Goal: Navigation & Orientation: Find specific page/section

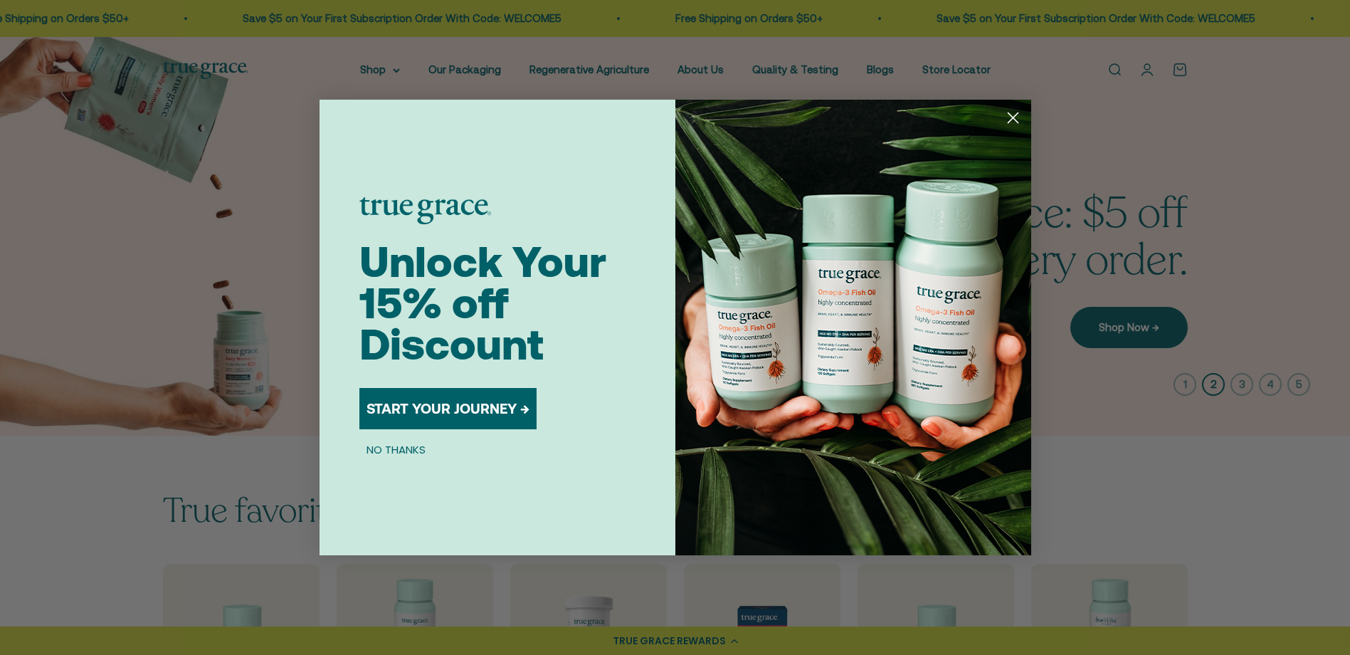
click at [1016, 115] on icon "Close dialog" at bounding box center [1013, 118] width 10 height 10
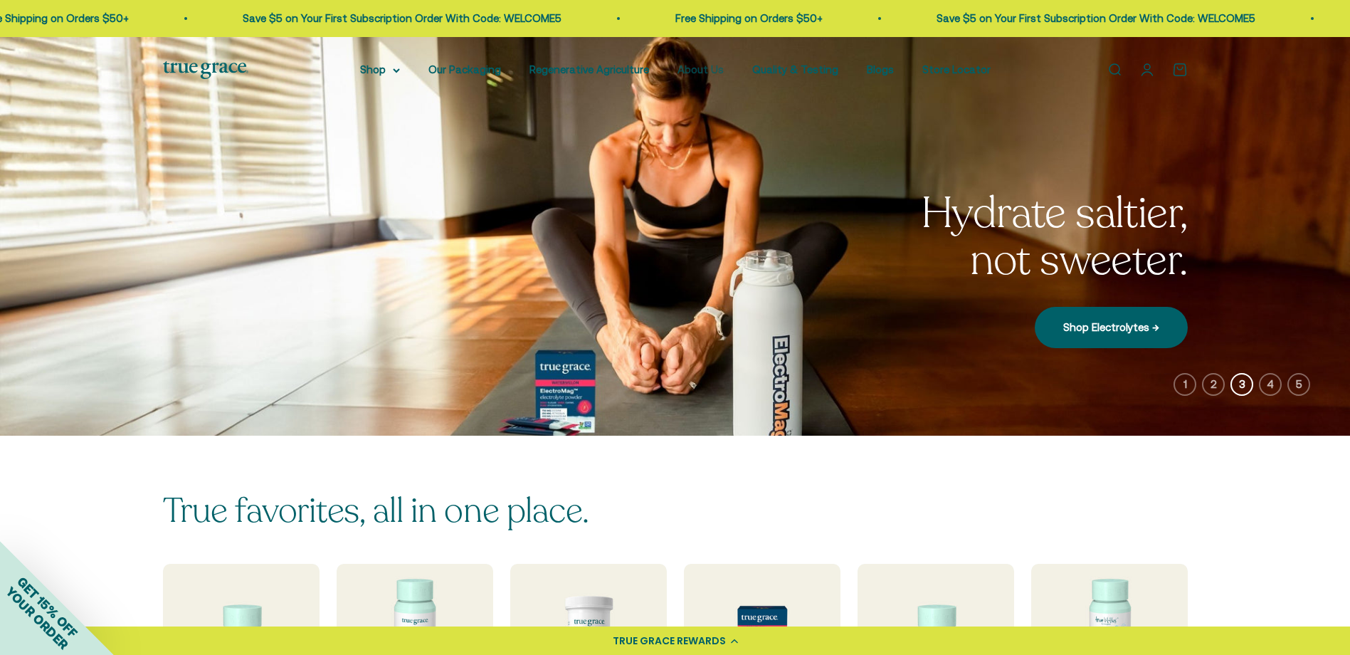
click at [702, 64] on link "About Us" at bounding box center [700, 69] width 46 height 12
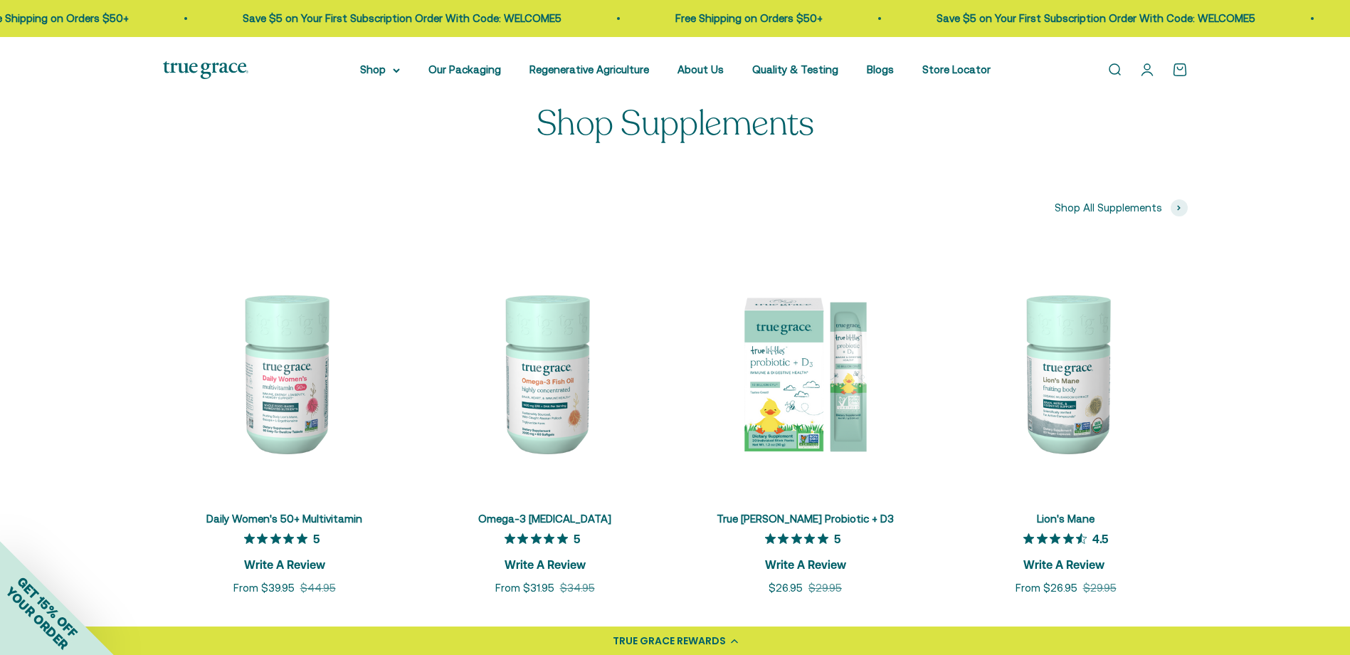
scroll to position [3487, 0]
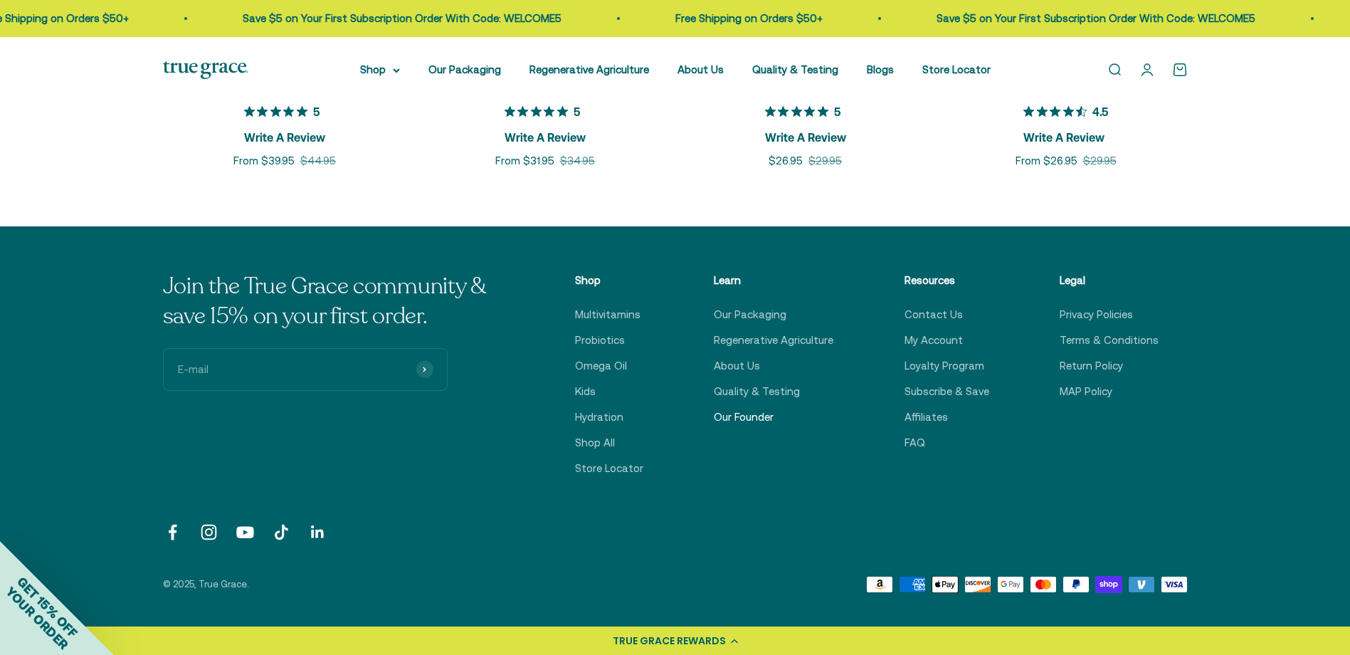
click at [754, 414] on link "Our Founder" at bounding box center [744, 416] width 60 height 17
